Goal: Transaction & Acquisition: Download file/media

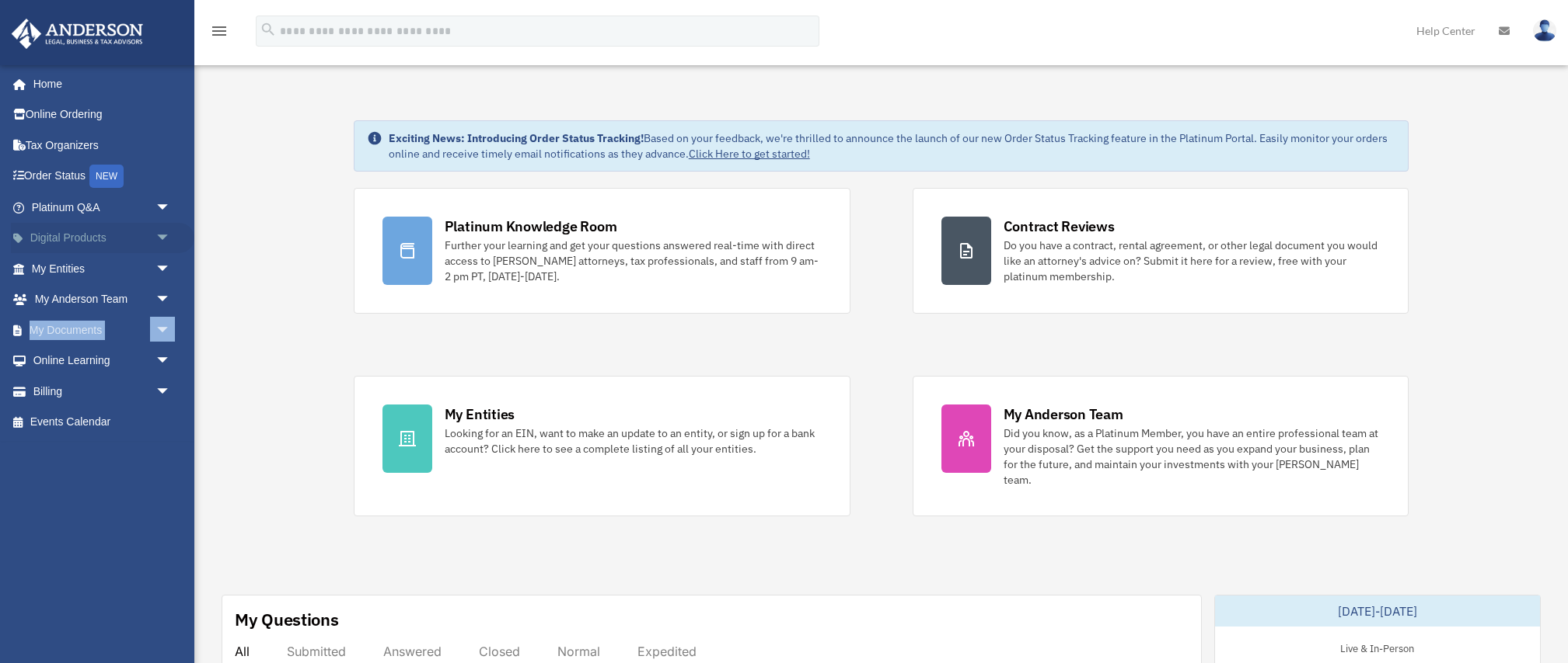
click at [86, 234] on link "Digital Products arrow_drop_down" at bounding box center [102, 239] width 183 height 31
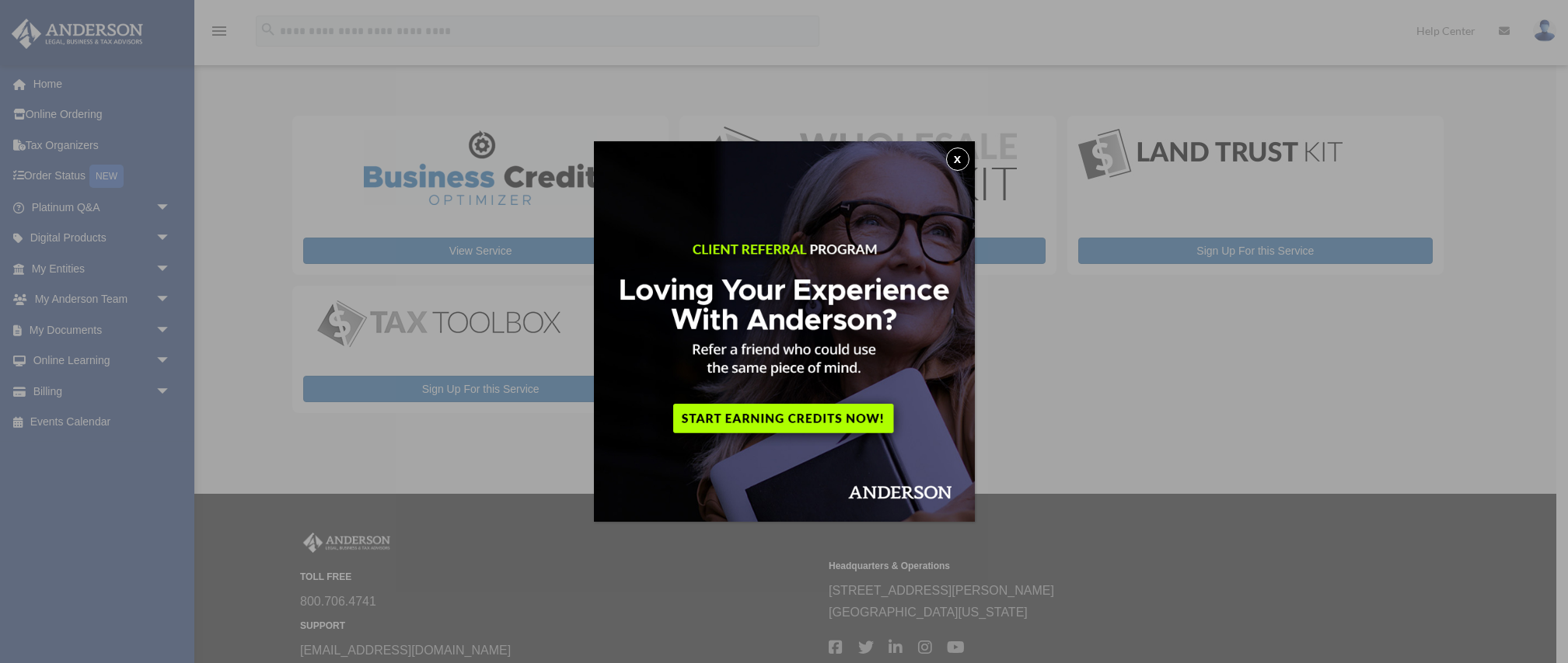
click at [956, 159] on button "x" at bounding box center [957, 160] width 24 height 24
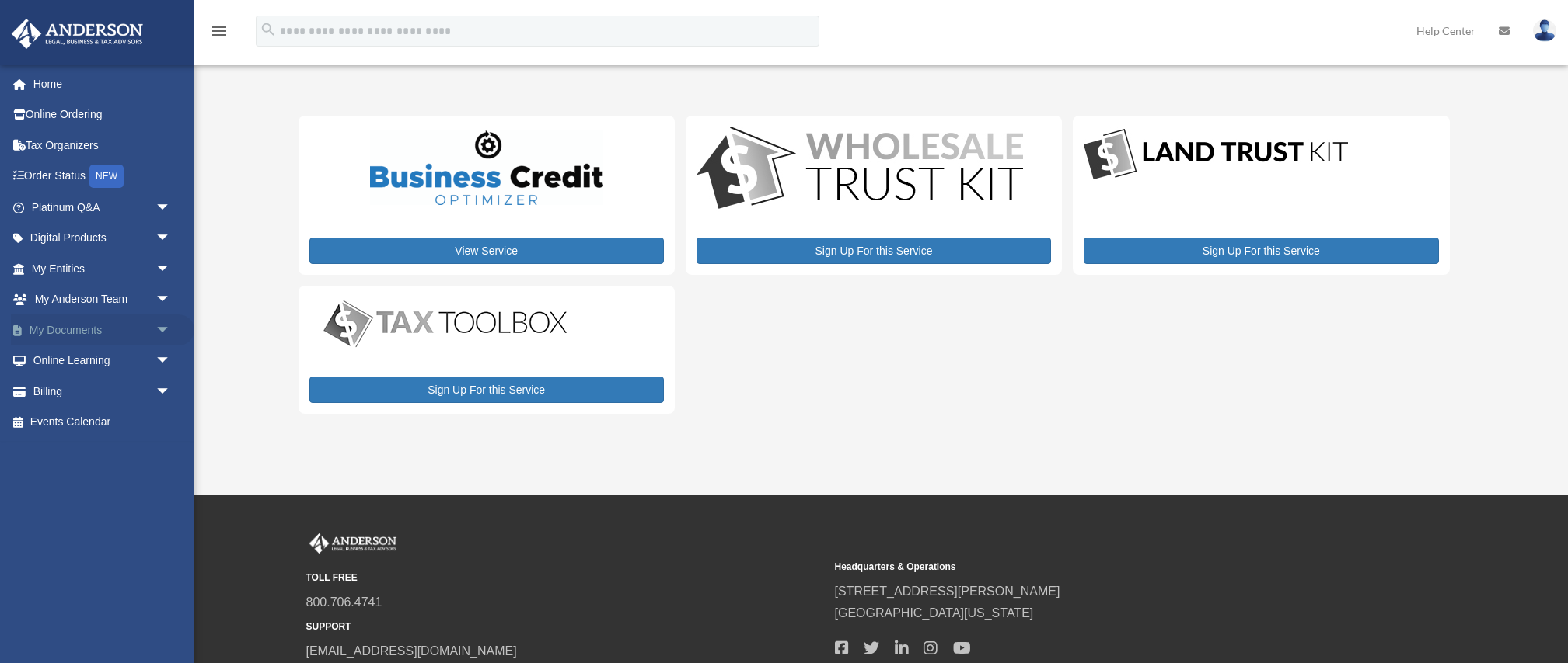
click at [74, 320] on link "My Documents arrow_drop_down" at bounding box center [102, 330] width 183 height 31
click at [162, 328] on span "arrow_drop_down" at bounding box center [172, 330] width 31 height 32
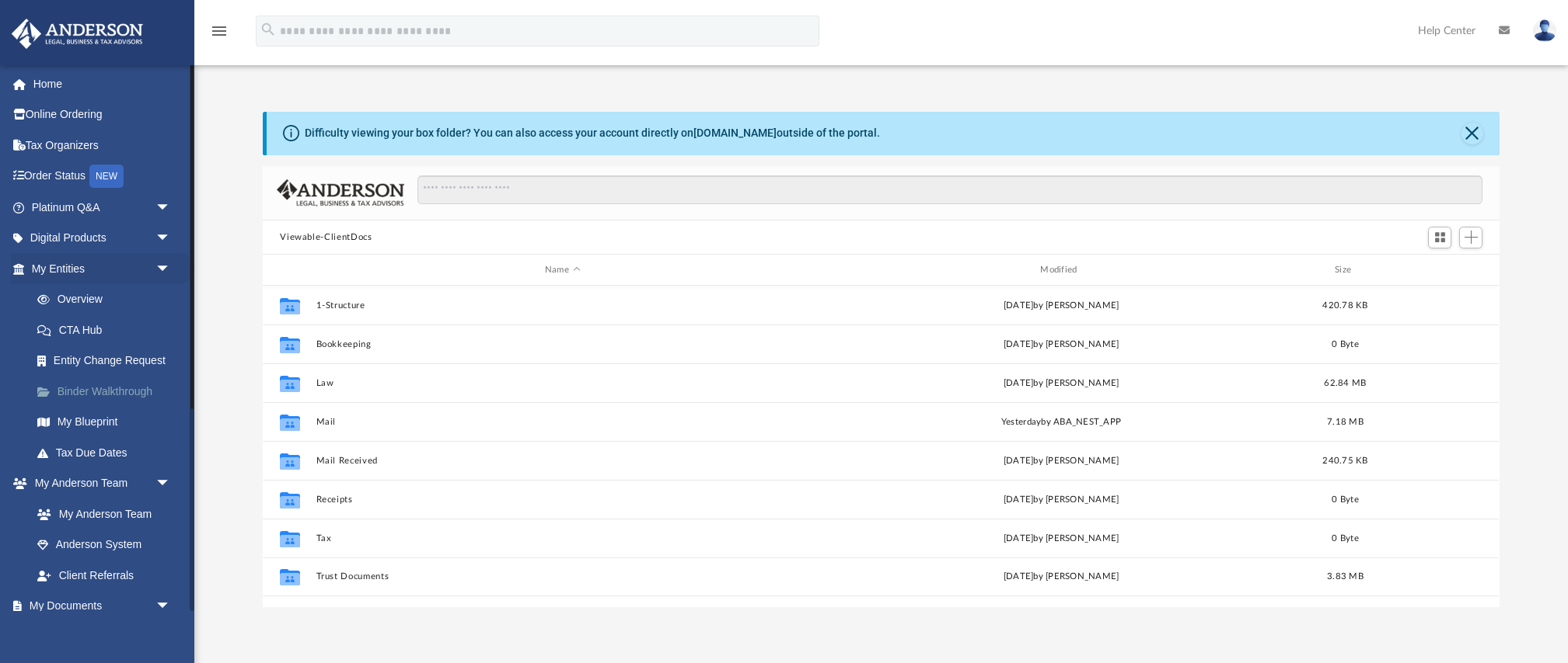
scroll to position [354, 1237]
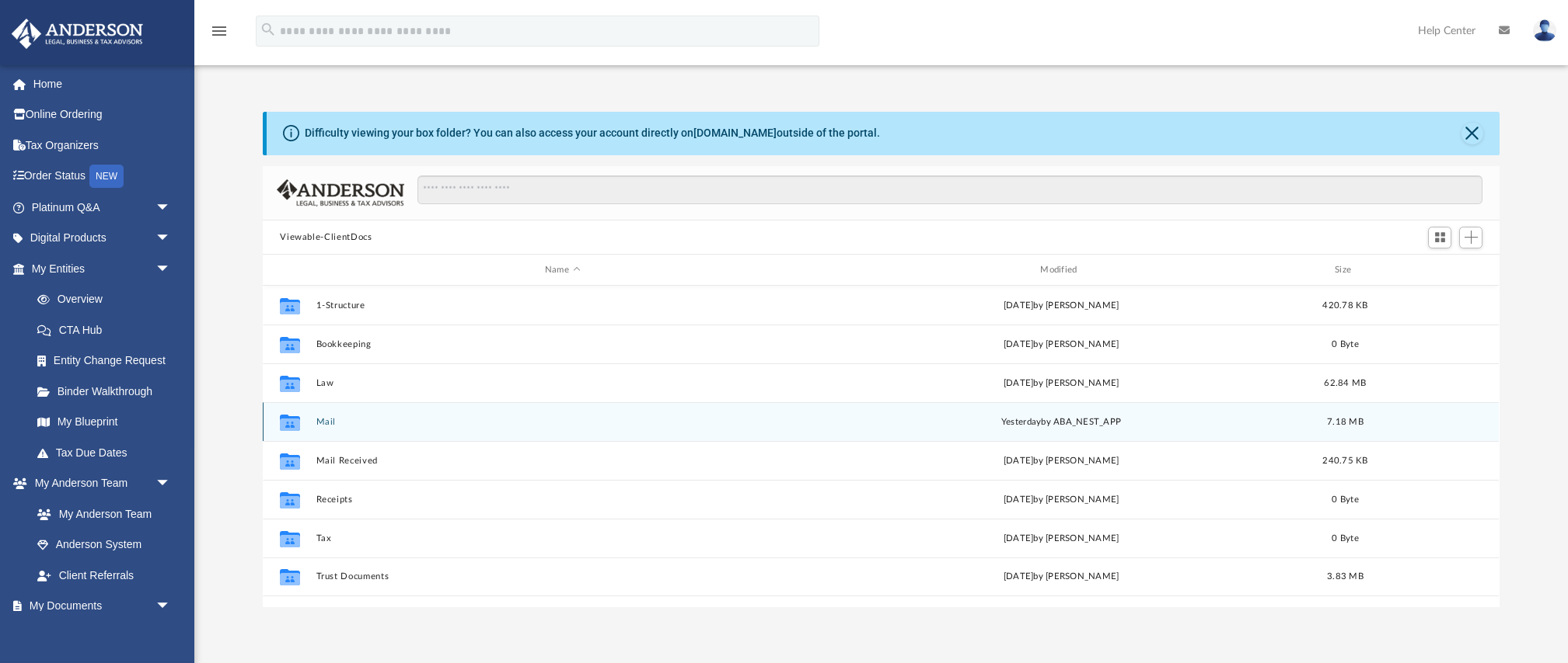
click at [324, 422] on button "Mail" at bounding box center [563, 422] width 492 height 10
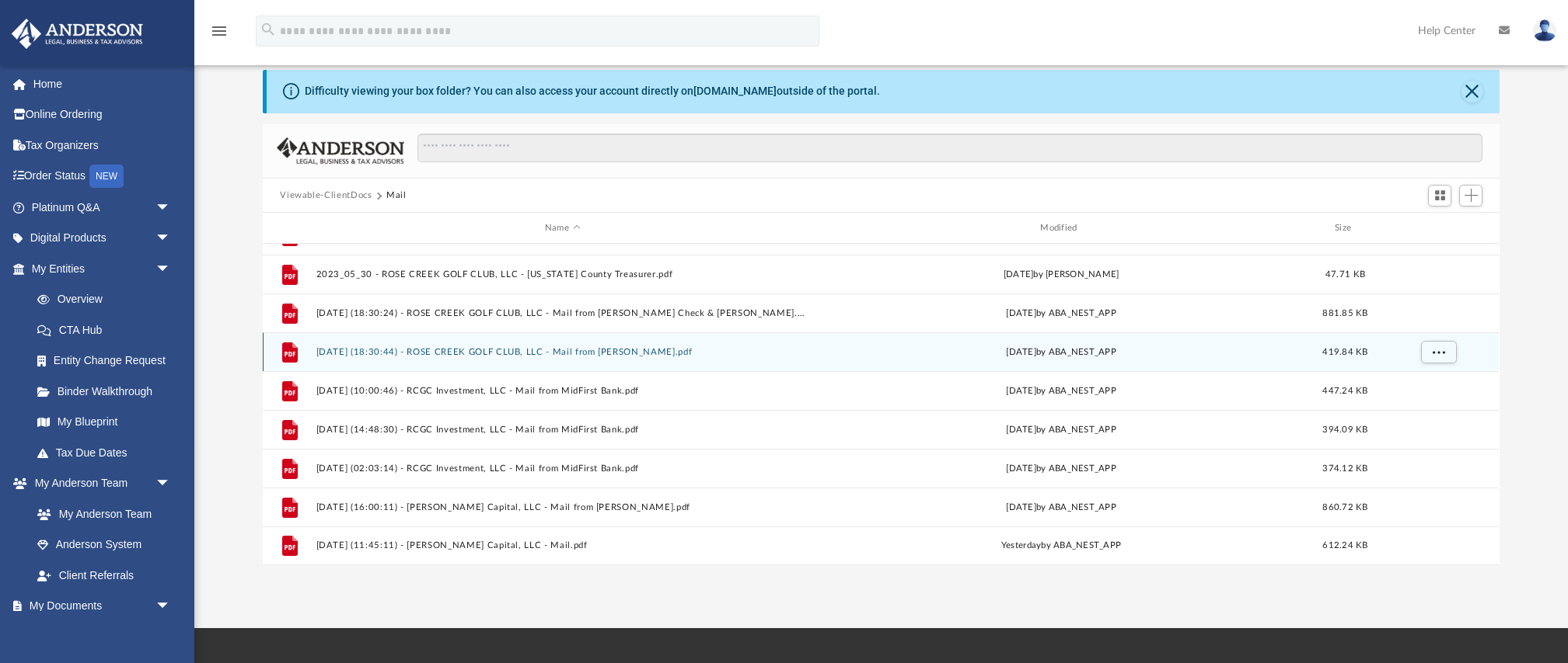
scroll to position [51, 0]
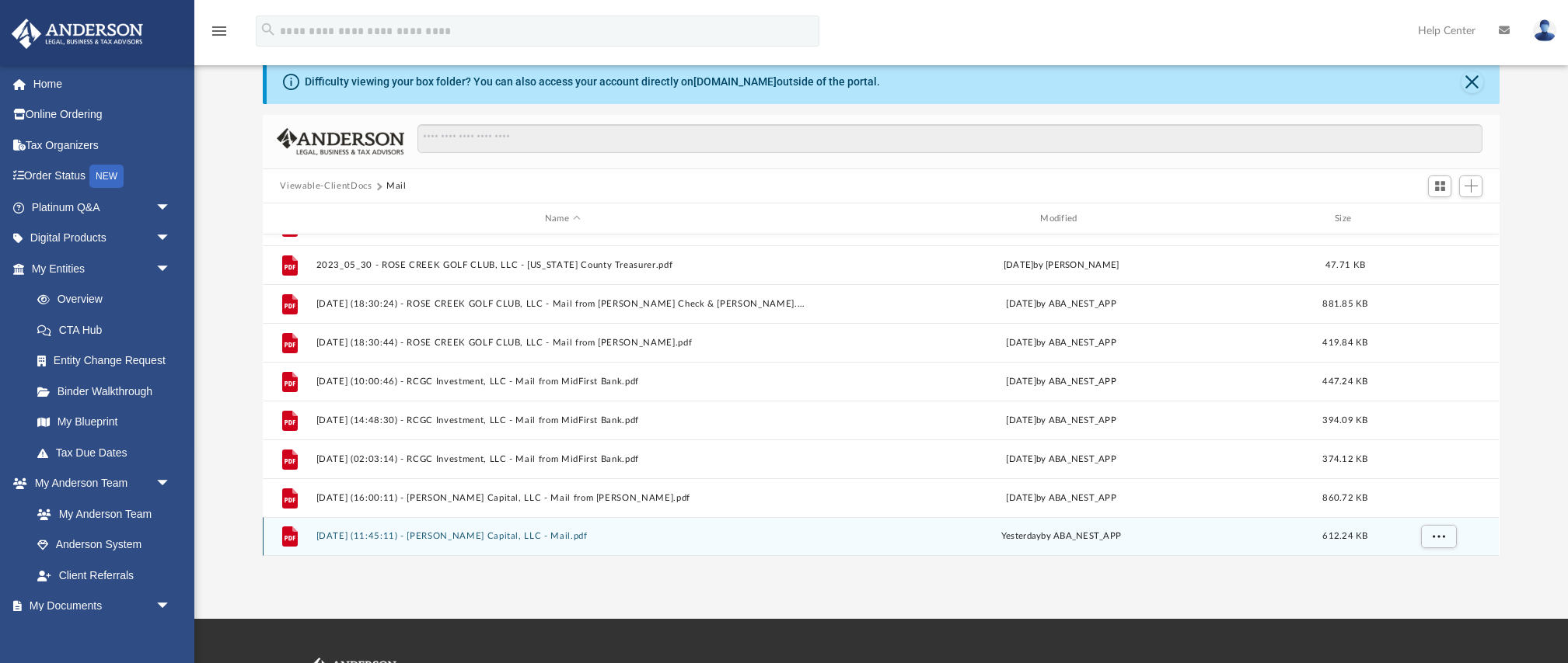
click at [421, 542] on div "File 2025.08.25 (11:45:11) - Martin Capital, LLC - Mail.pdf yesterday by ABA_NE…" at bounding box center [880, 537] width 1236 height 39
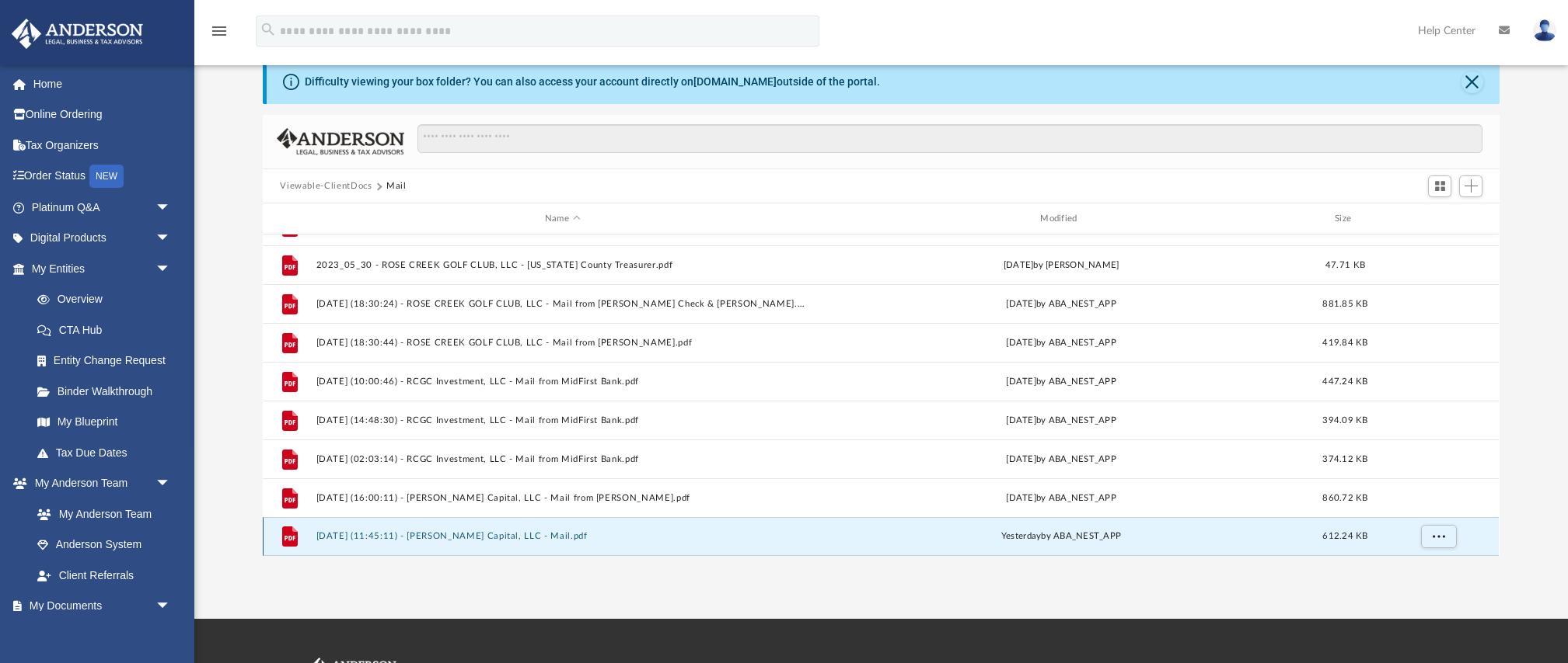
click at [421, 541] on button "2025.08.25 (11:45:11) - Martin Capital, LLC - Mail.pdf" at bounding box center [563, 537] width 492 height 10
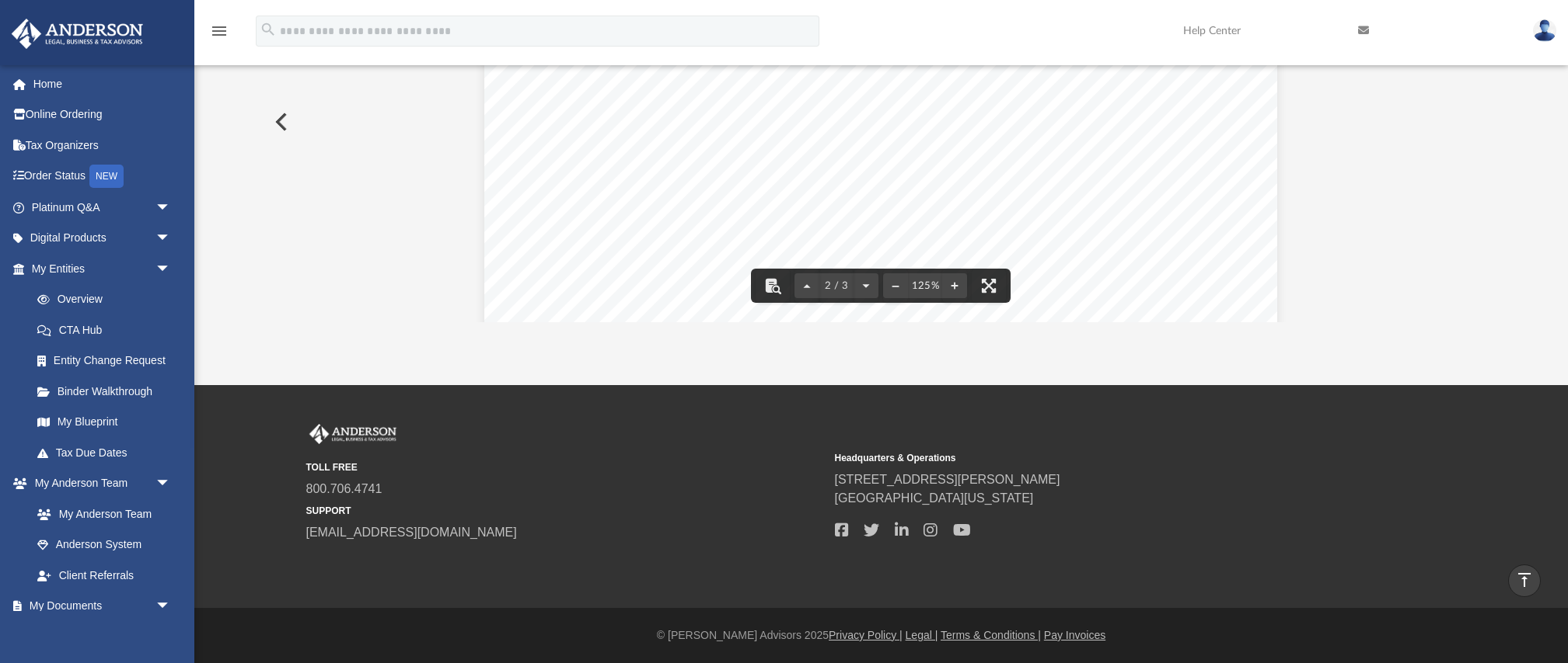
scroll to position [1344, 0]
click at [894, 283] on button "File preview" at bounding box center [895, 285] width 24 height 34
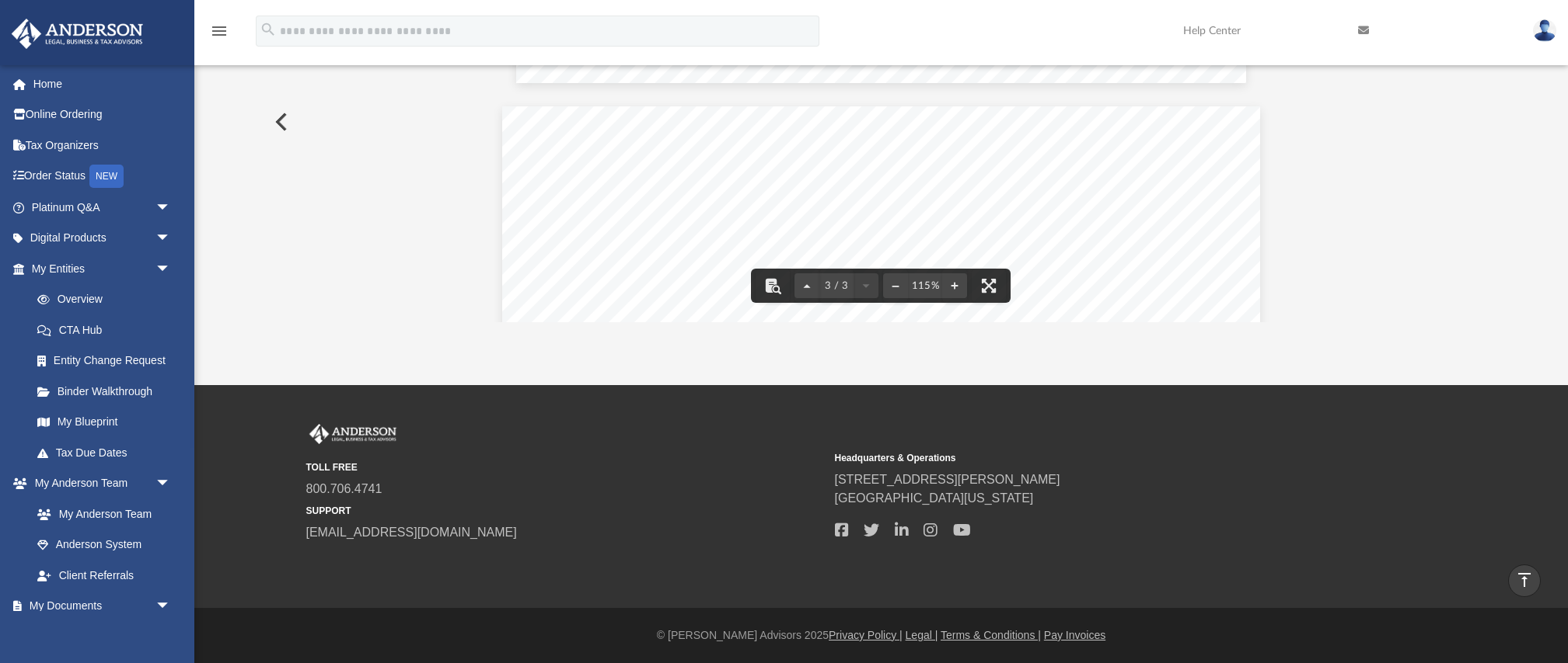
click at [279, 121] on button "Preview" at bounding box center [279, 121] width 34 height 43
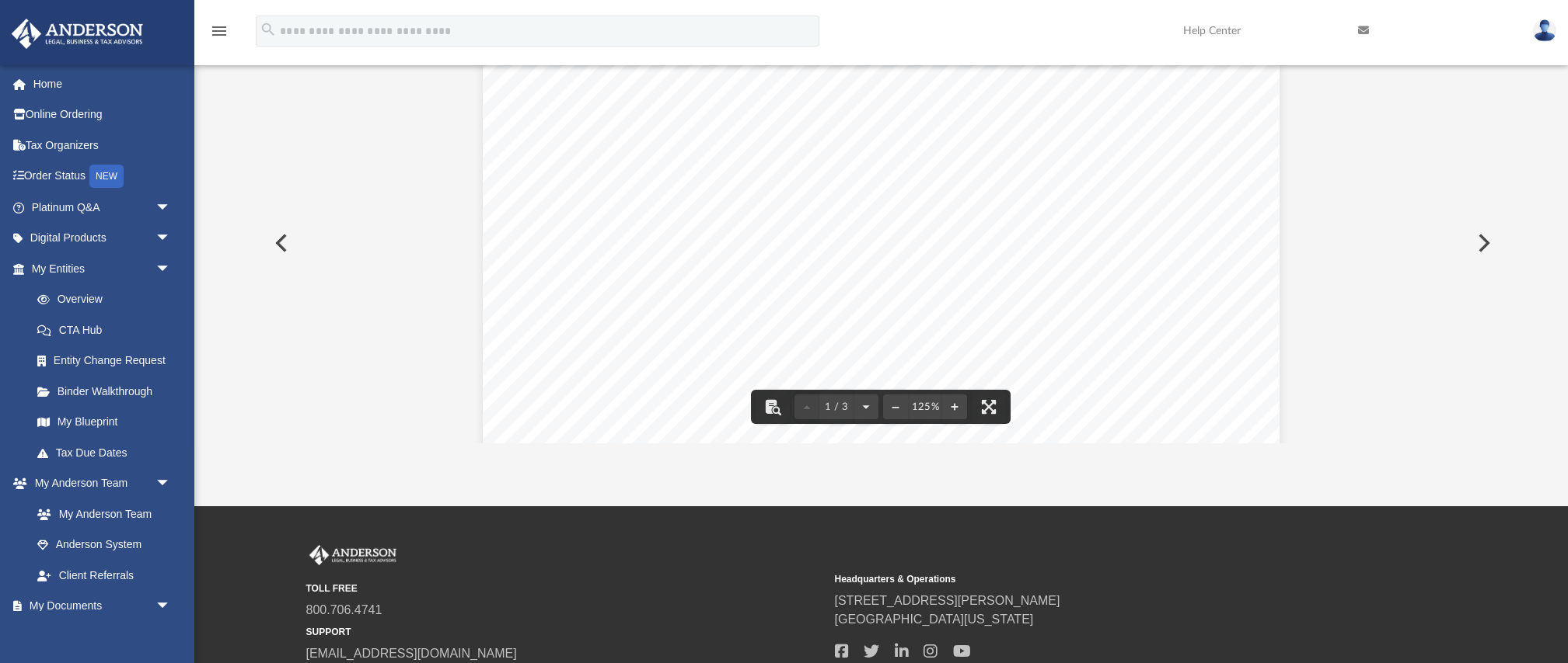
scroll to position [164, 0]
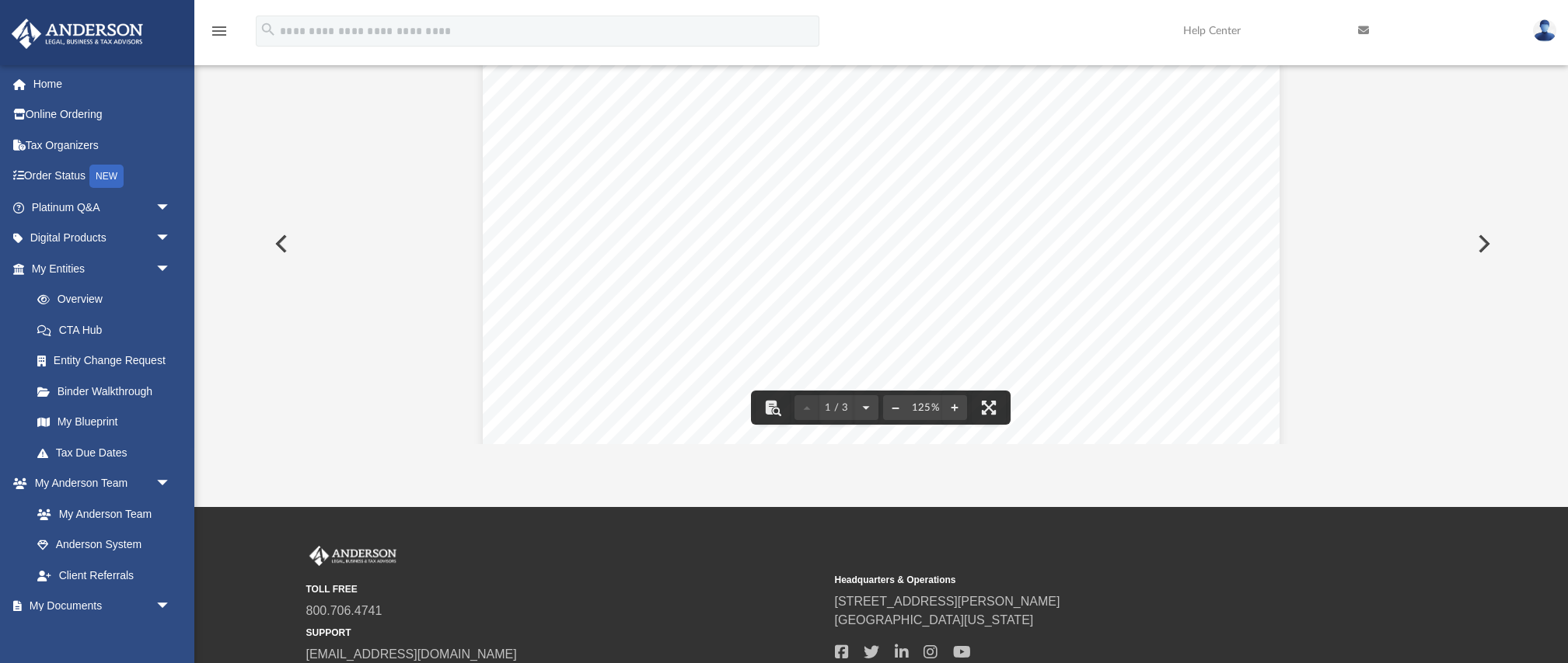
click at [900, 407] on button "File preview" at bounding box center [895, 407] width 24 height 34
click at [899, 407] on div "Page 1" at bounding box center [881, 525] width 733 height 964
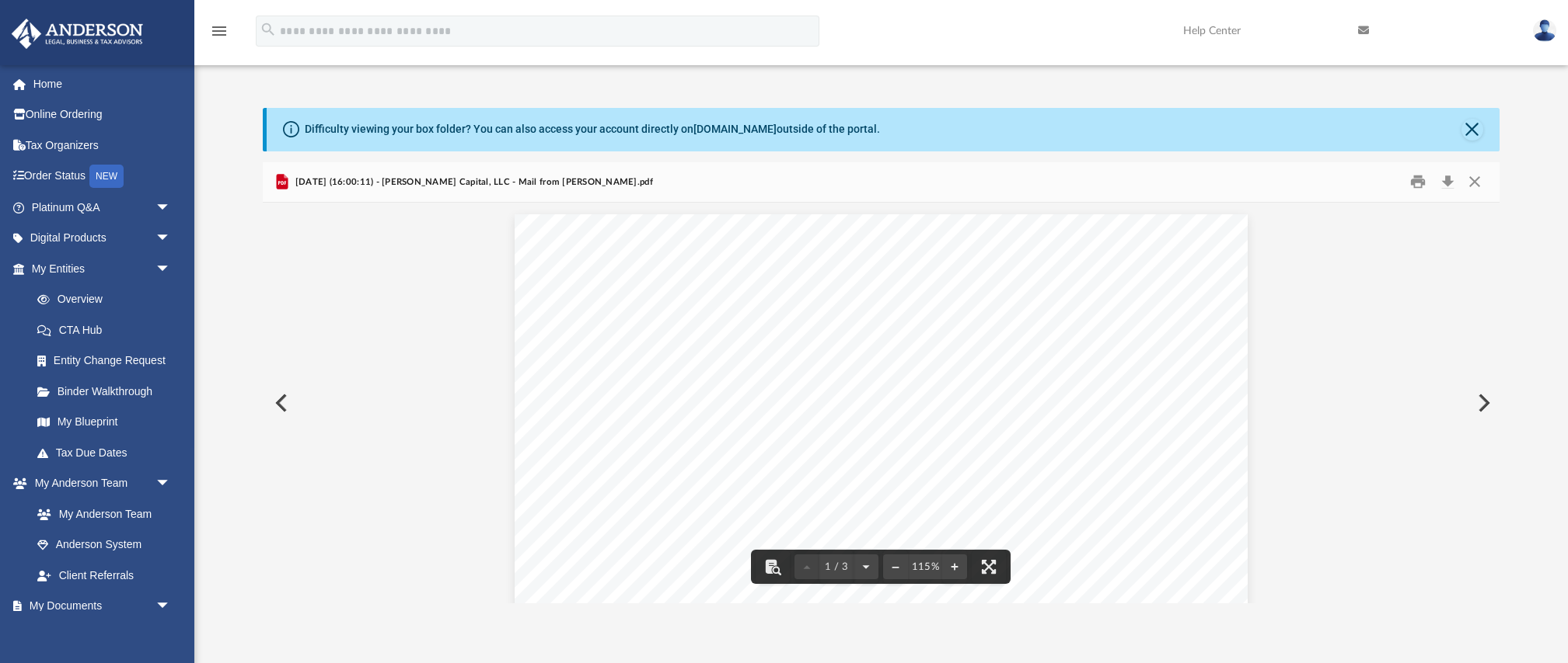
scroll to position [0, 0]
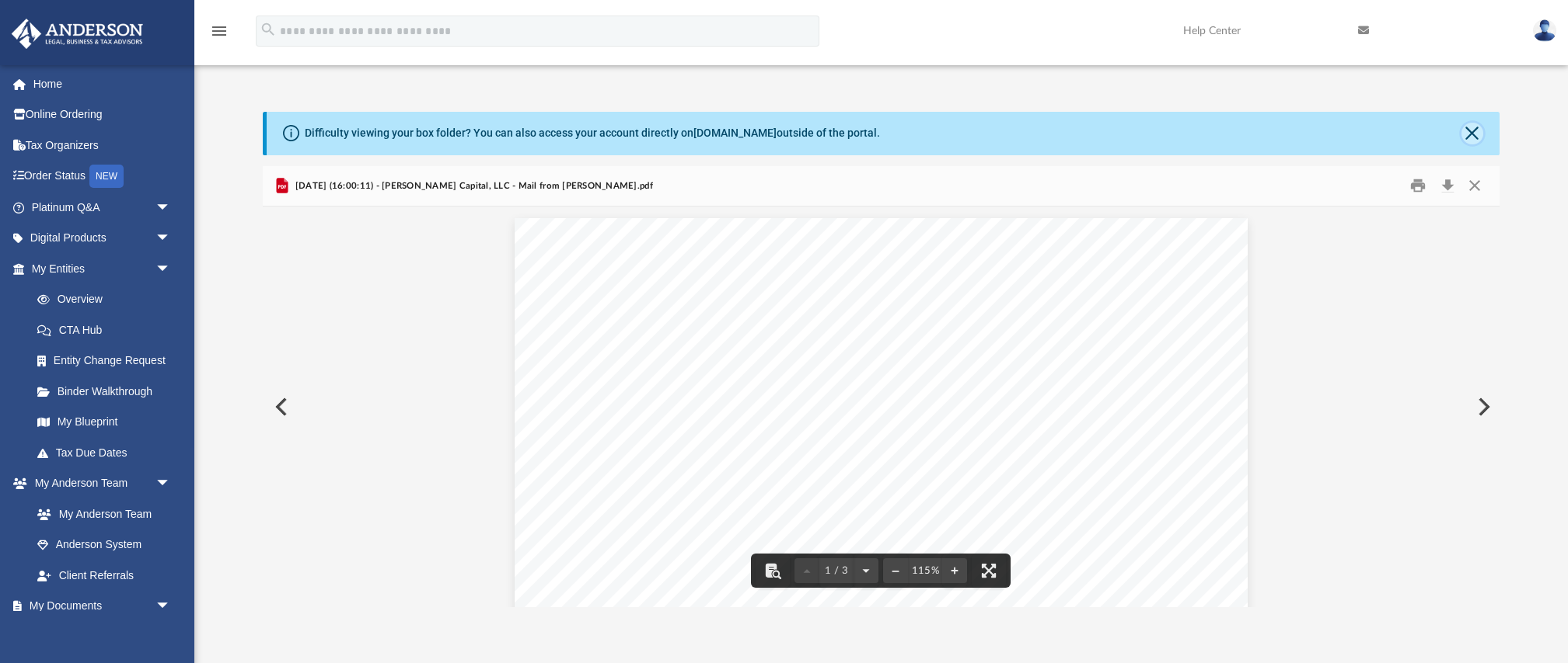
click at [1465, 132] on button "Close" at bounding box center [1472, 133] width 22 height 22
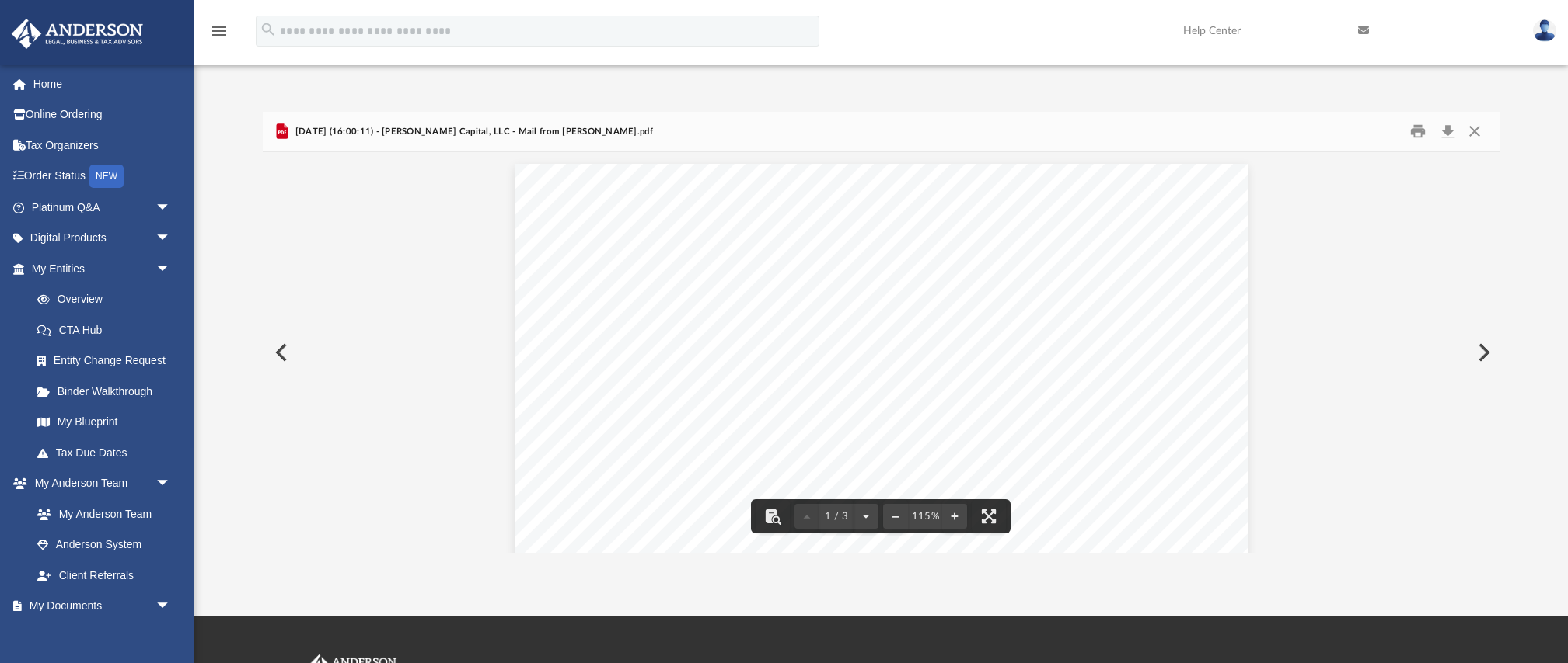
click at [284, 355] on button "Preview" at bounding box center [279, 353] width 34 height 43
click at [1482, 127] on button "Close" at bounding box center [1474, 131] width 28 height 24
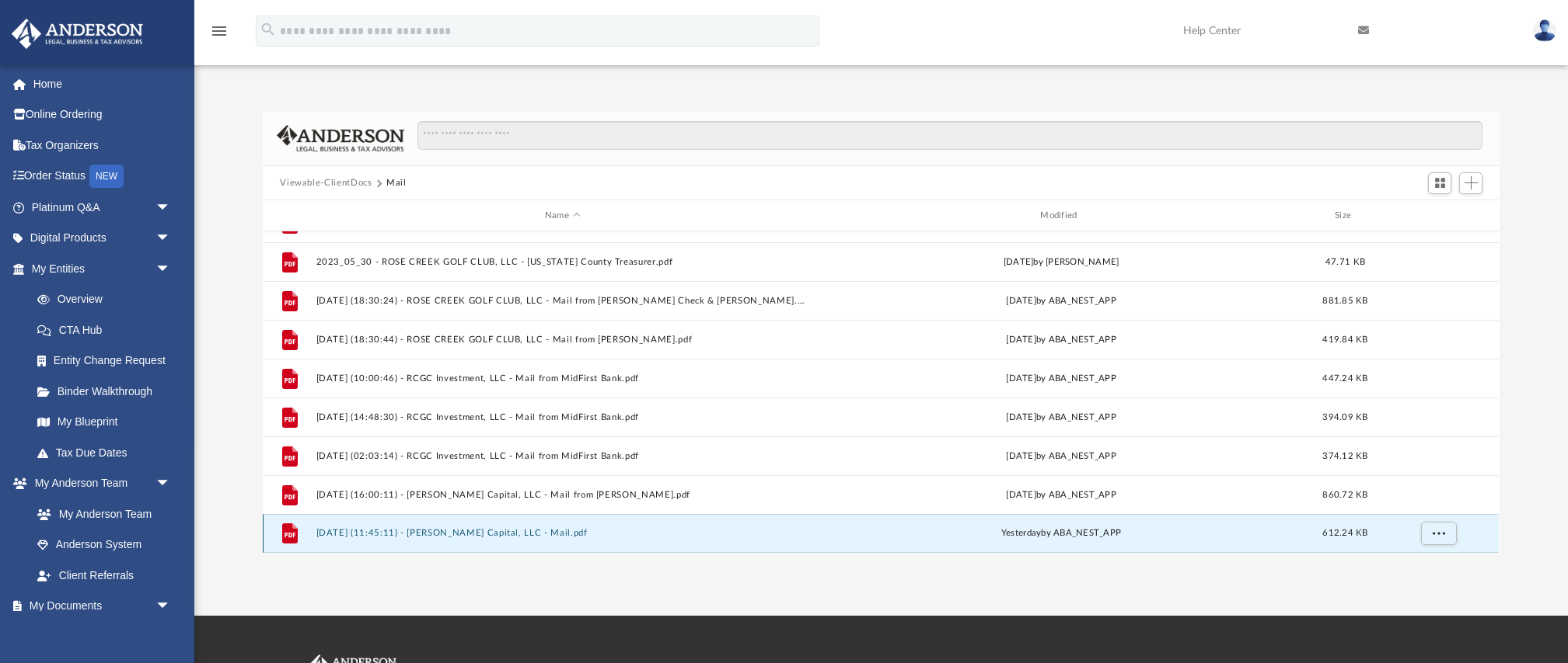
click at [445, 530] on button "2025.08.25 (11:45:11) - Martin Capital, LLC - Mail.pdf" at bounding box center [563, 534] width 492 height 10
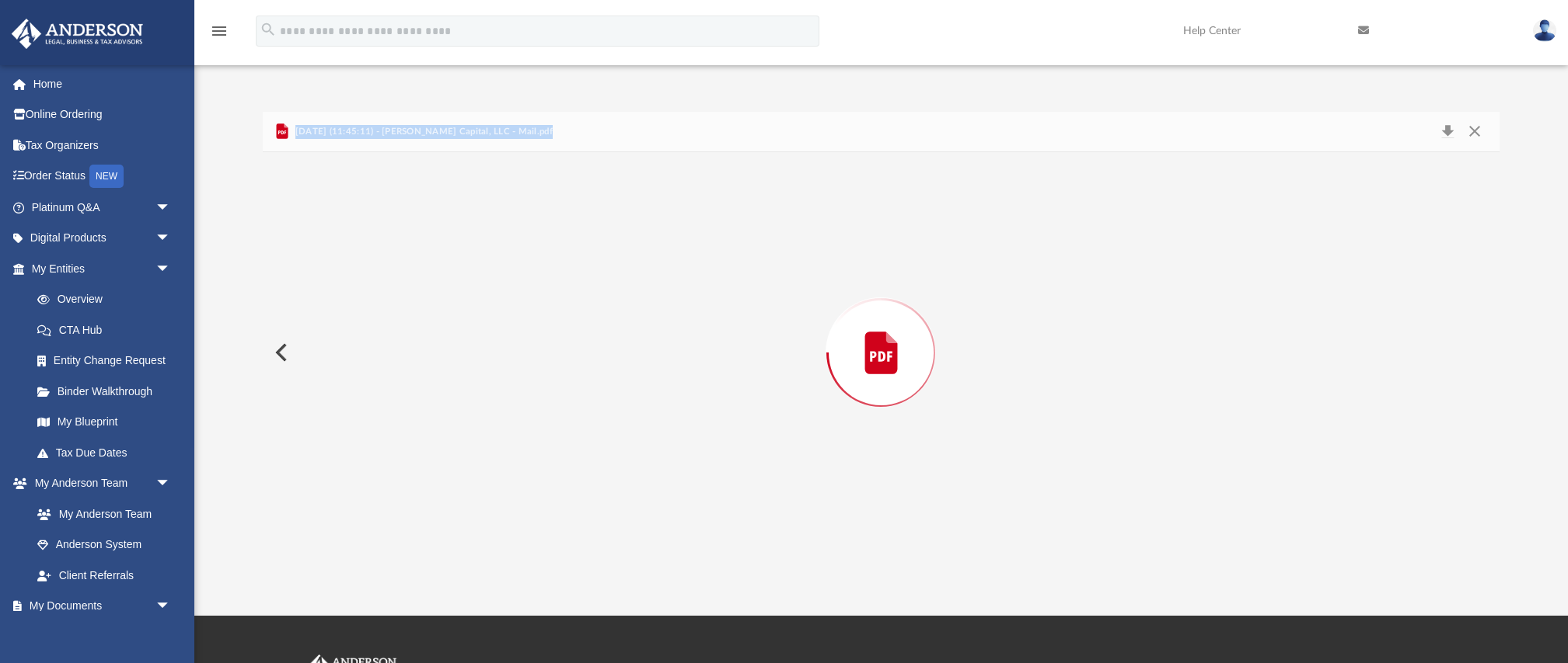
click at [445, 530] on div "Preview" at bounding box center [880, 352] width 1236 height 401
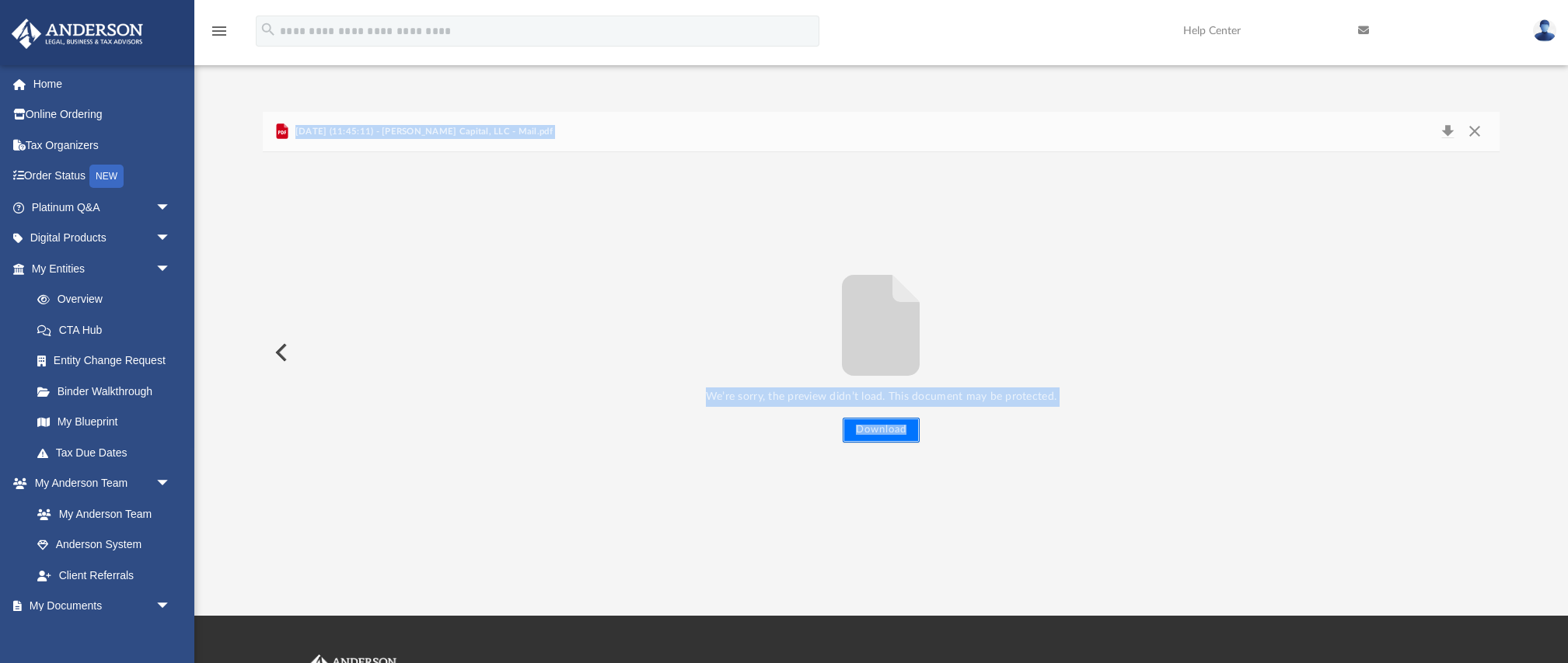
click at [900, 434] on button "Download" at bounding box center [881, 430] width 77 height 24
click at [102, 516] on link "My Anderson Team" at bounding box center [108, 514] width 172 height 31
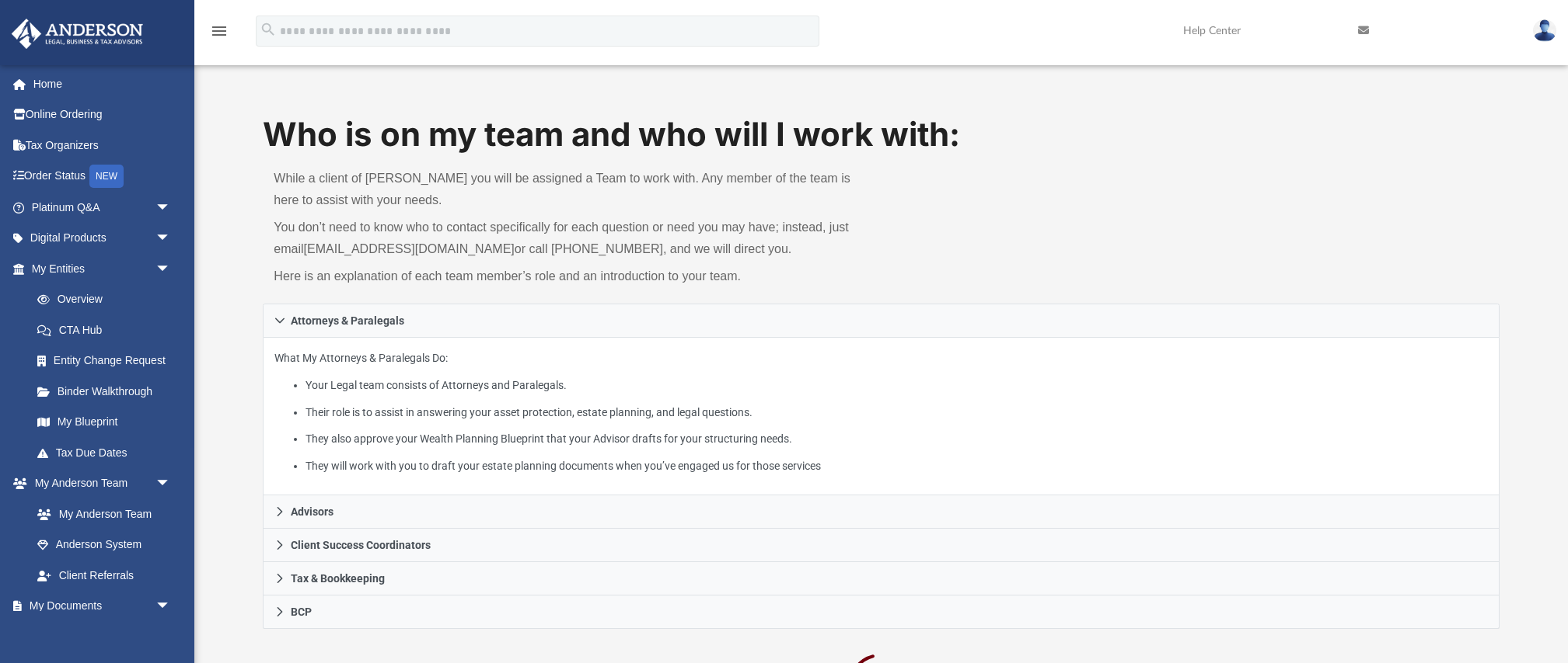
click at [951, 353] on p "What My Attorneys & Paralegals Do: Your Legal team consists of Attorneys and Pa…" at bounding box center [880, 411] width 1212 height 126
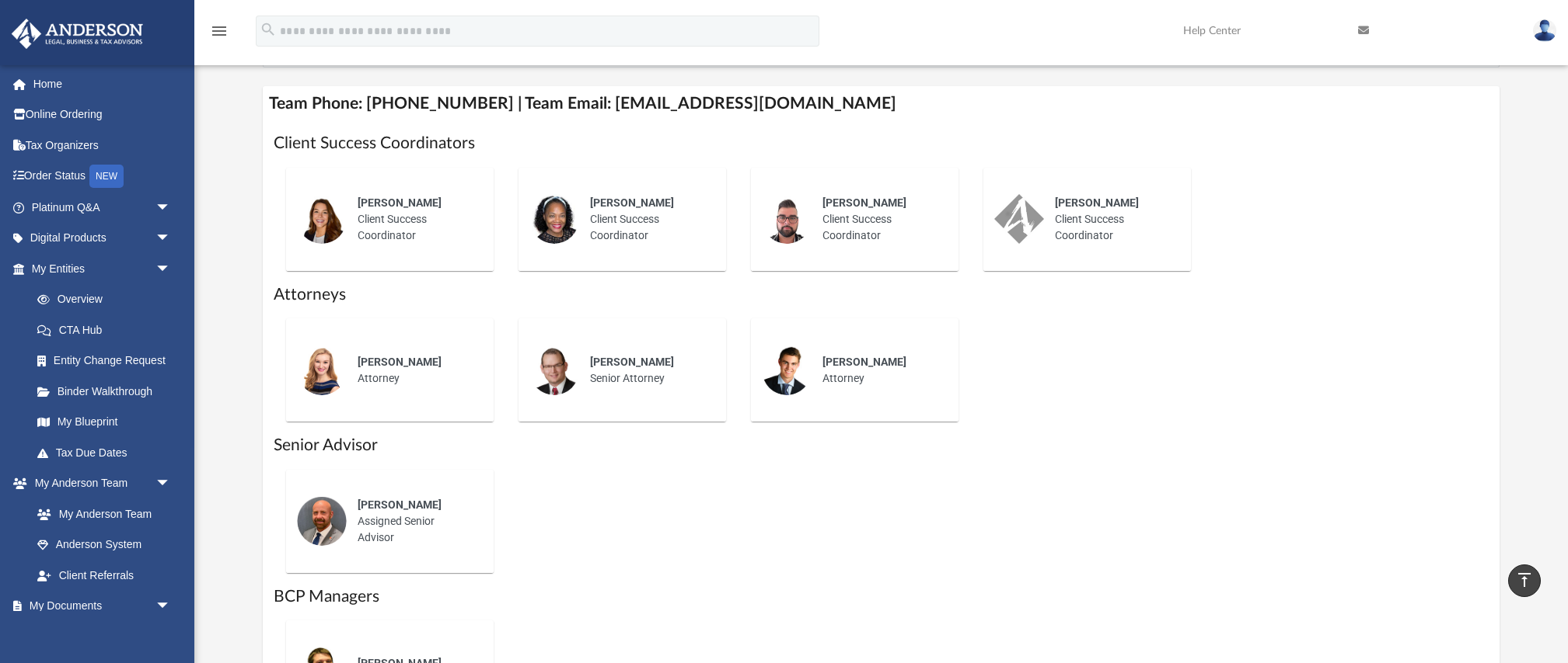
scroll to position [273, 0]
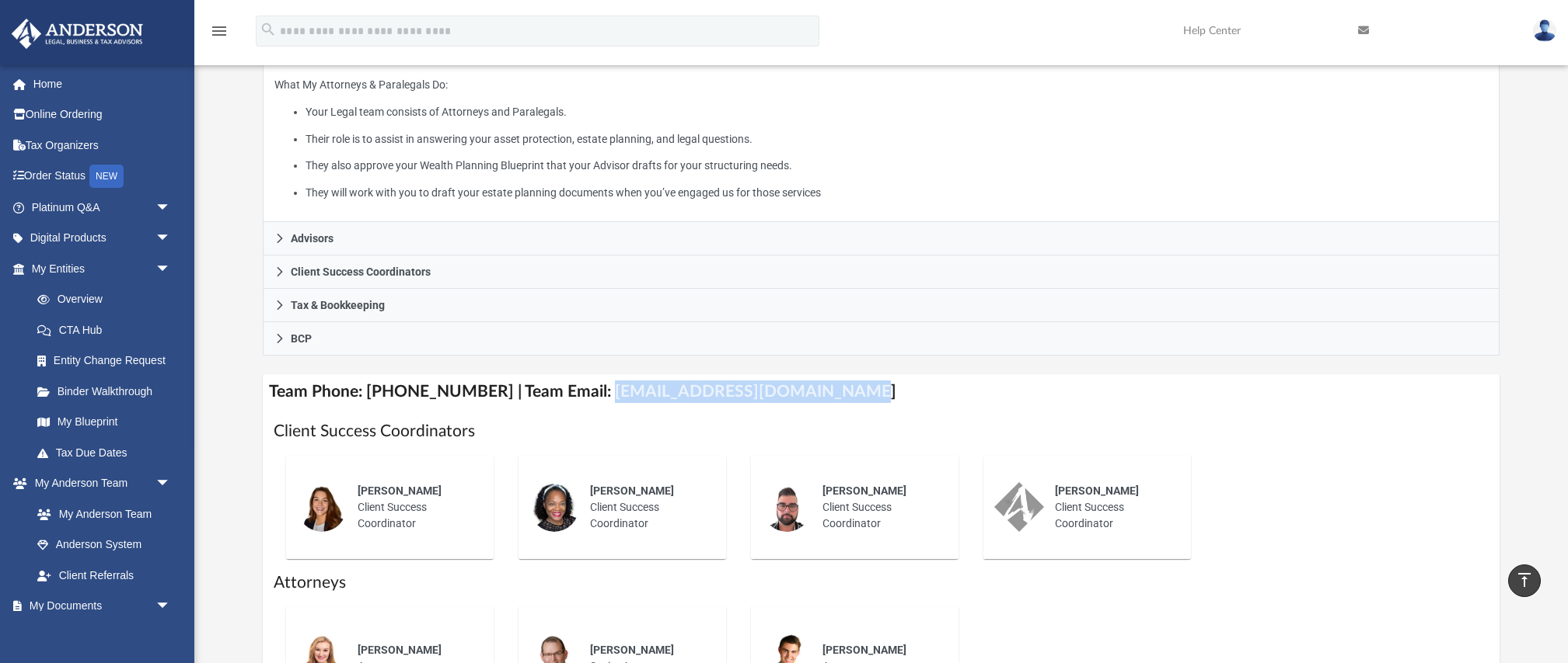
drag, startPoint x: 582, startPoint y: 393, endPoint x: 827, endPoint y: 403, distance: 245.2
click at [827, 403] on h4 "Team Phone: (725) 201-7545 | Team Email: myteam@andersonadvisors.com" at bounding box center [880, 392] width 1236 height 35
copy h4 "myteam@andersonadvisors.com"
